Goal: Task Accomplishment & Management: Manage account settings

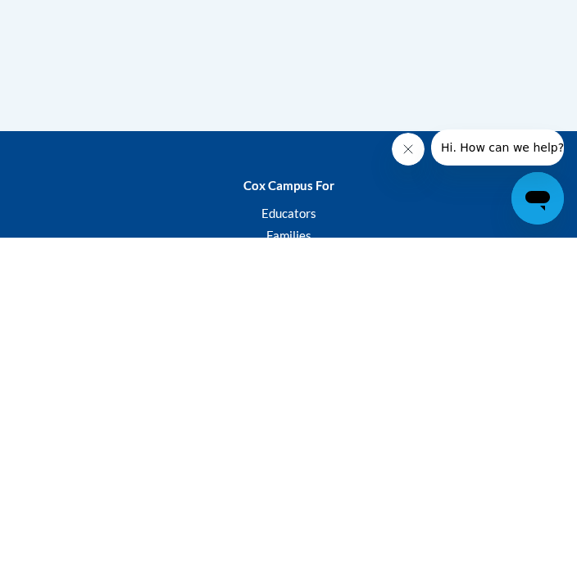
scroll to position [364, 0]
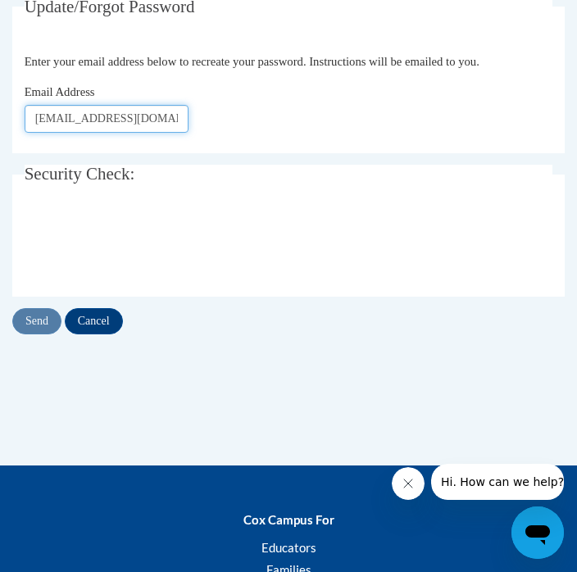
type input "[EMAIL_ADDRESS][DOMAIN_NAME]"
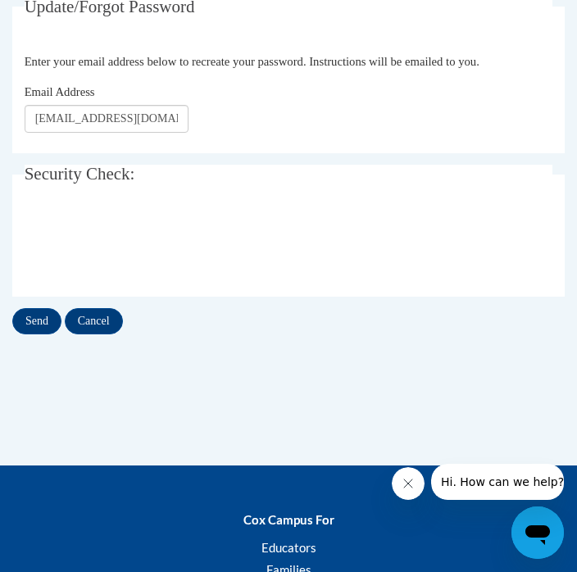
click at [46, 320] on input "Send" at bounding box center [36, 321] width 49 height 26
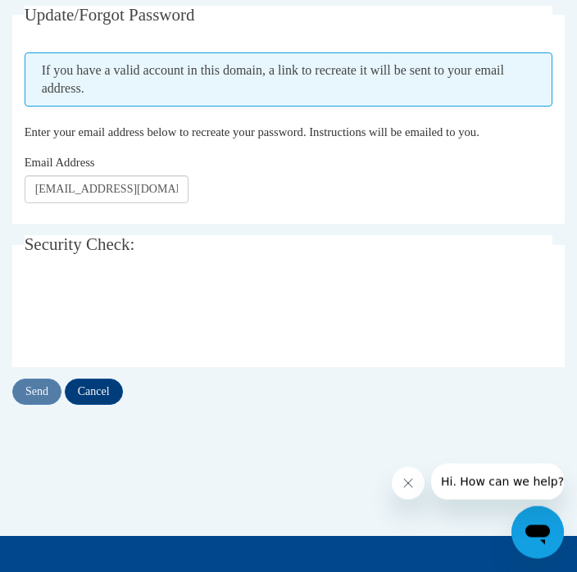
scroll to position [356, 0]
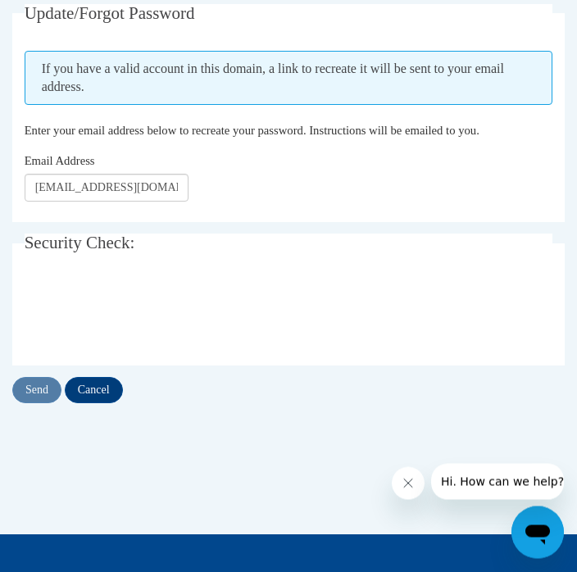
click at [532, 532] on icon "Open messaging window" at bounding box center [537, 534] width 25 height 20
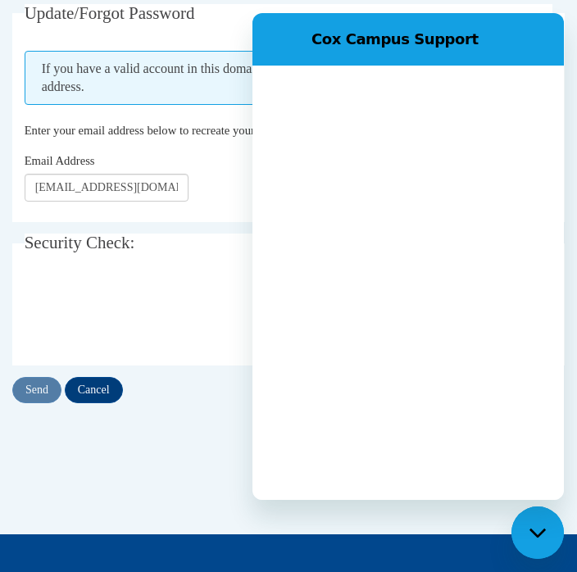
scroll to position [0, 0]
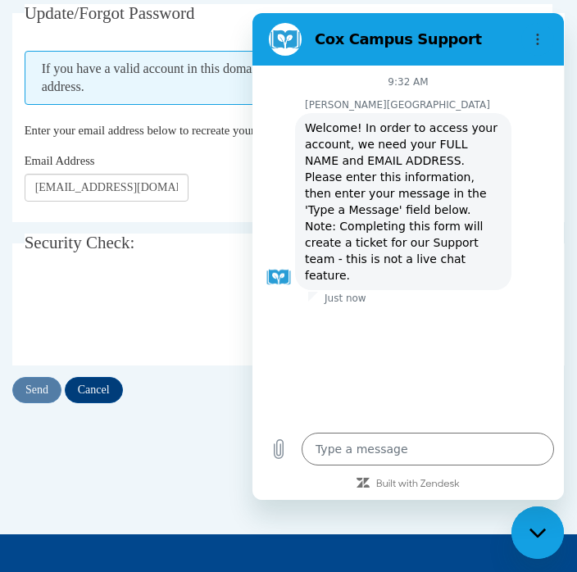
type textarea "x"
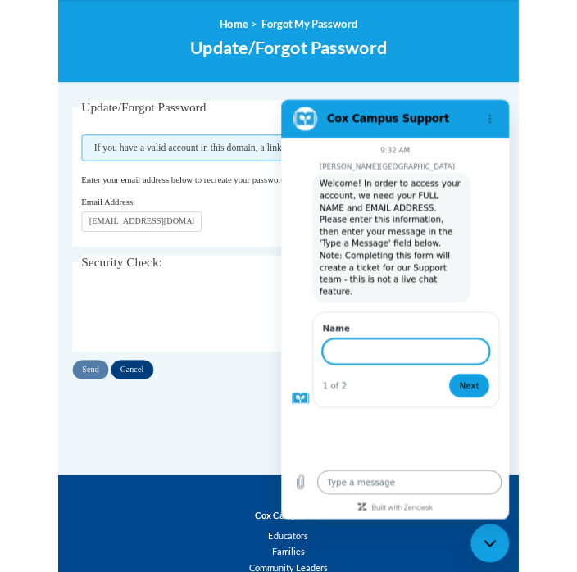
scroll to position [357, 0]
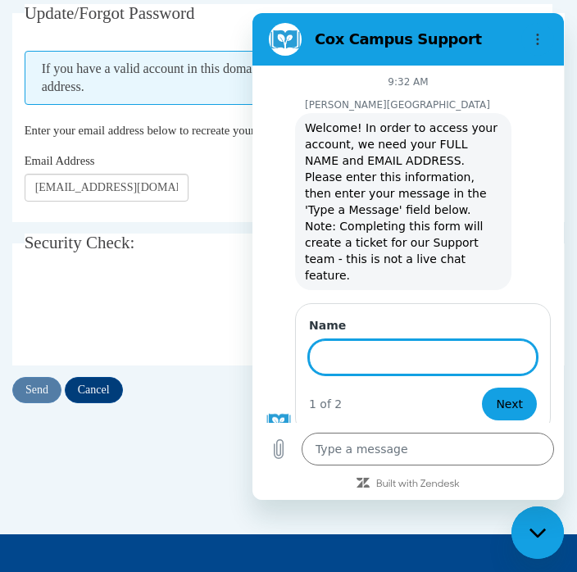
click at [362, 342] on input "Name" at bounding box center [423, 357] width 228 height 34
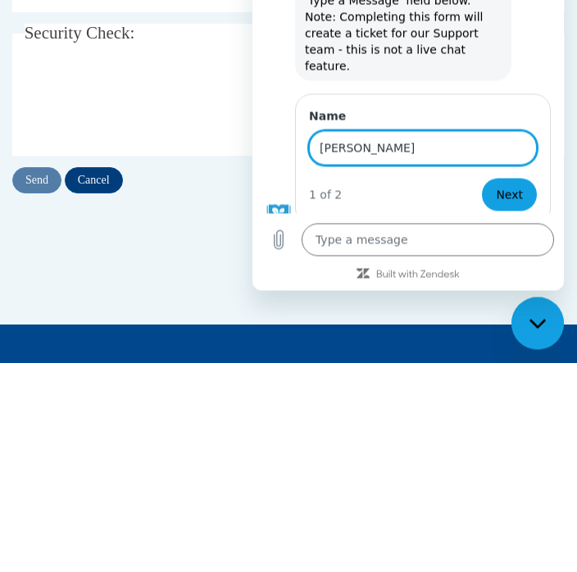
type input "[PERSON_NAME]"
click at [497, 179] on button "Next" at bounding box center [509, 195] width 55 height 33
type textarea "x"
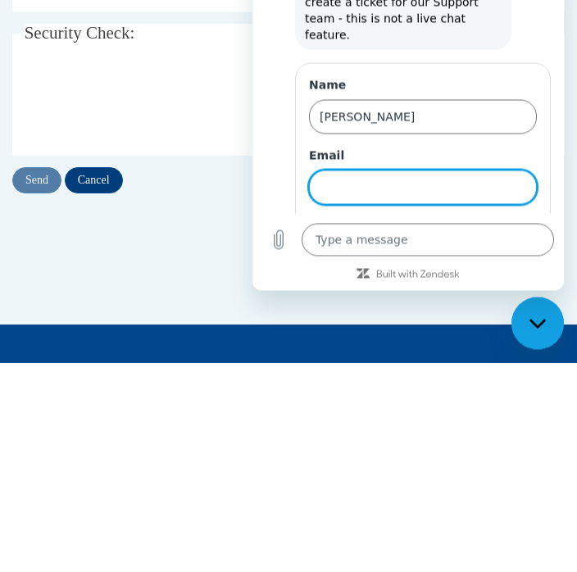
scroll to position [41, 0]
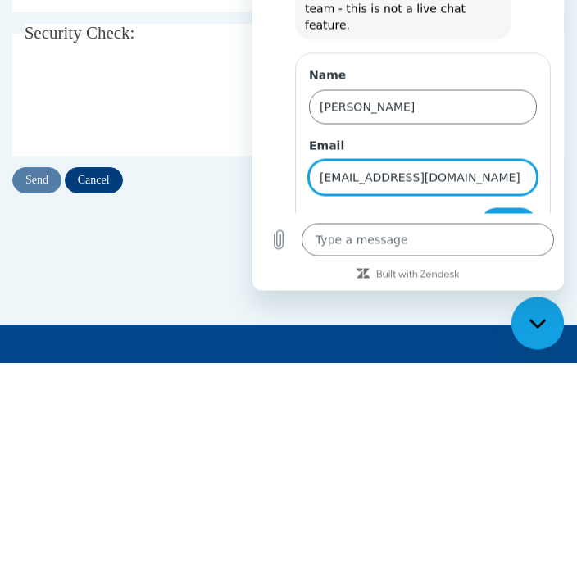
type input "[EMAIL_ADDRESS][DOMAIN_NAME]"
click at [503, 215] on span "Send" at bounding box center [508, 225] width 29 height 20
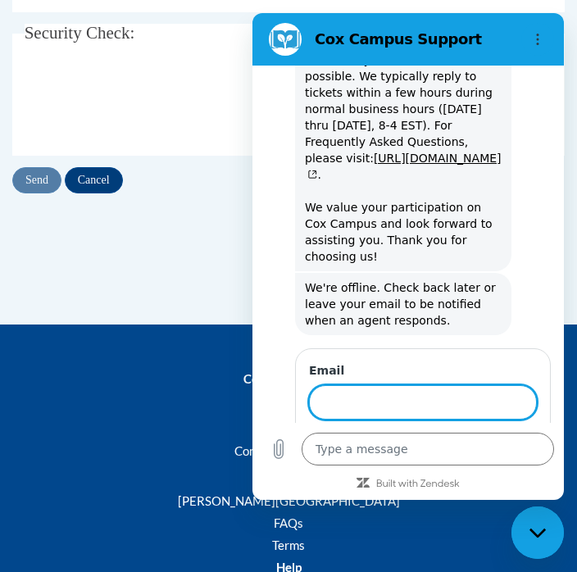
scroll to position [598, 0]
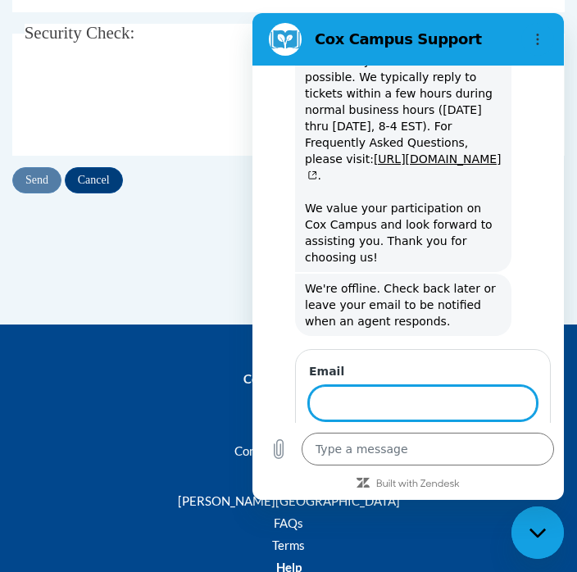
click at [57, 311] on div "Update/Forgot Password Please enter your email address If you have a valid acco…" at bounding box center [288, 59] width 577 height 531
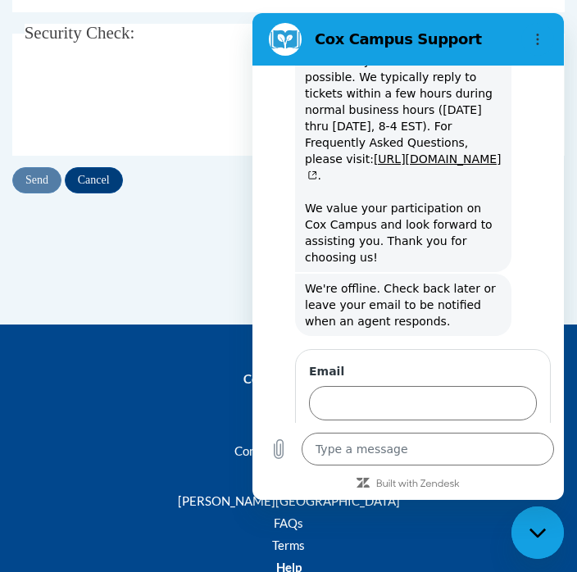
click at [529, 529] on icon "Close messaging window" at bounding box center [537, 533] width 17 height 11
type textarea "x"
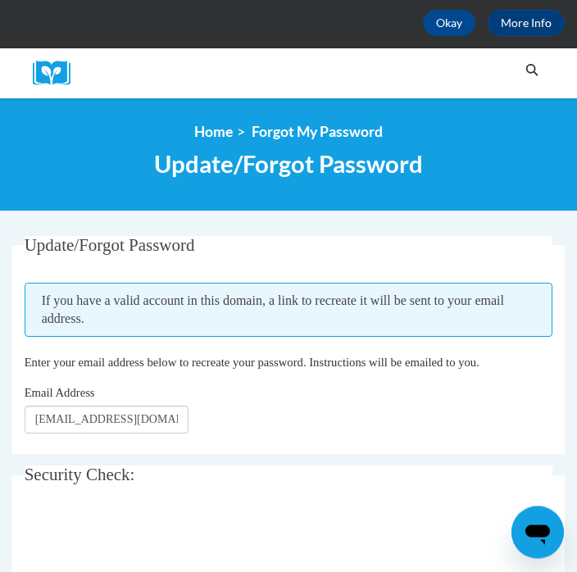
scroll to position [0, 0]
